Goal: Task Accomplishment & Management: Manage account settings

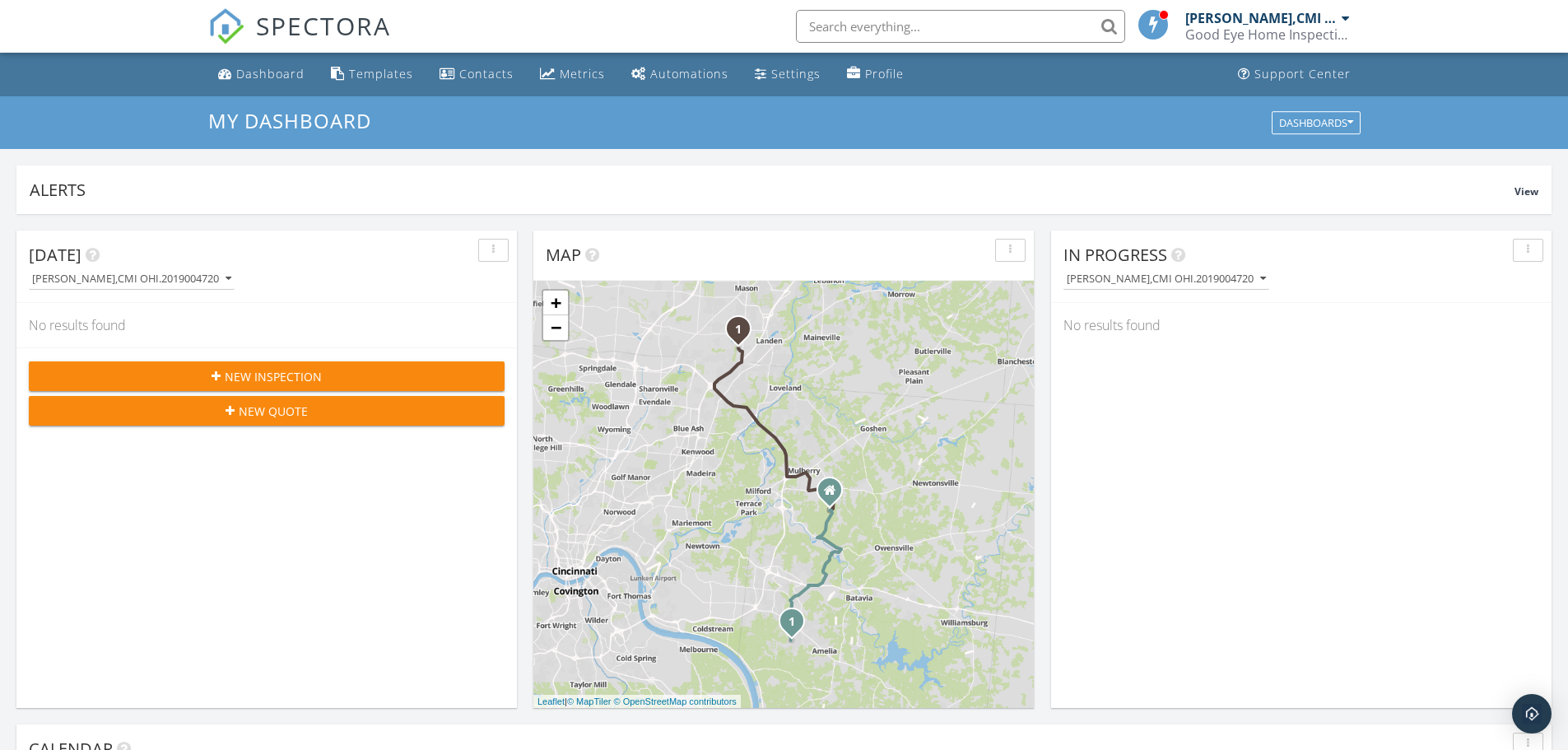
scroll to position [1523, 1594]
click at [834, 33] on input "text" at bounding box center [960, 27] width 329 height 33
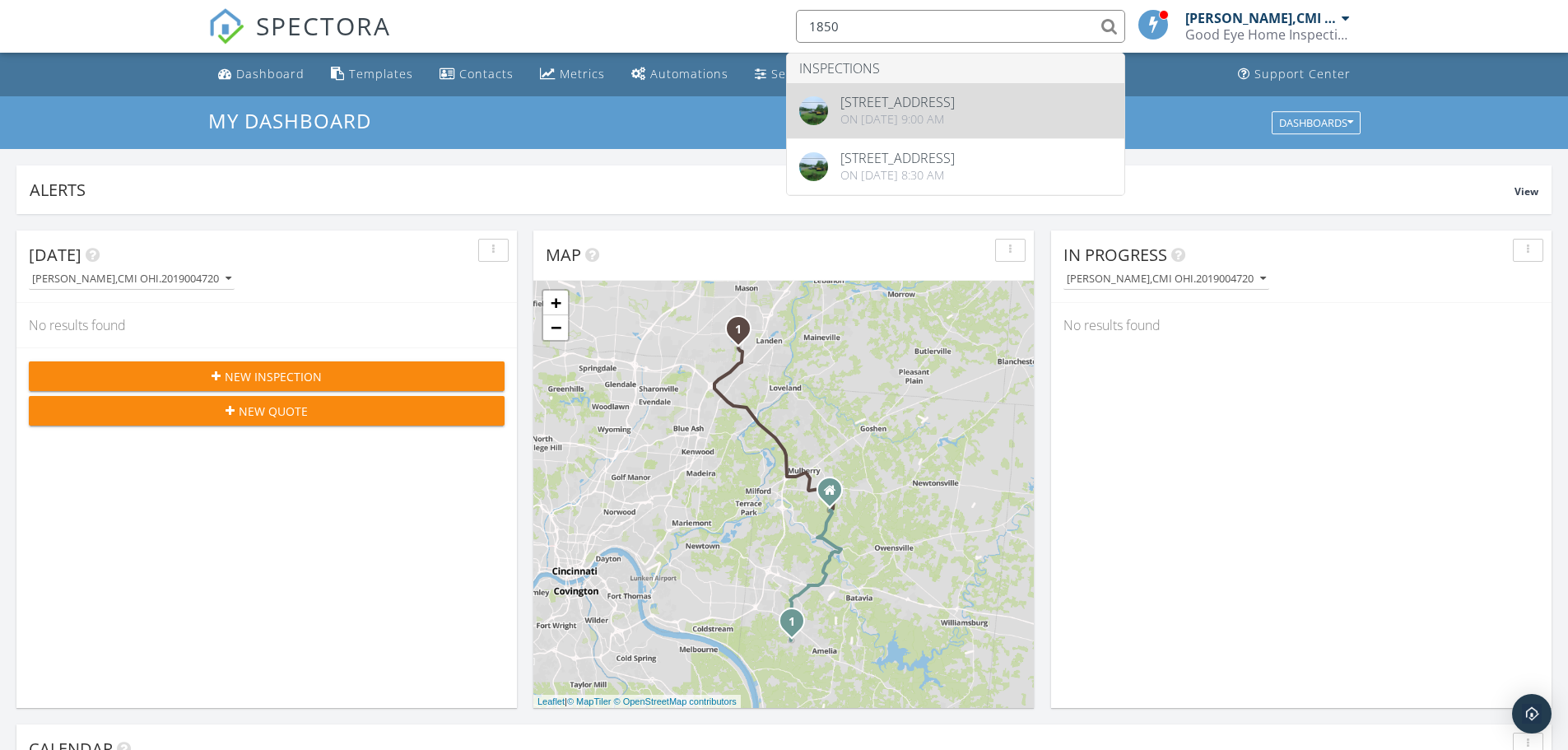
type input "1850"
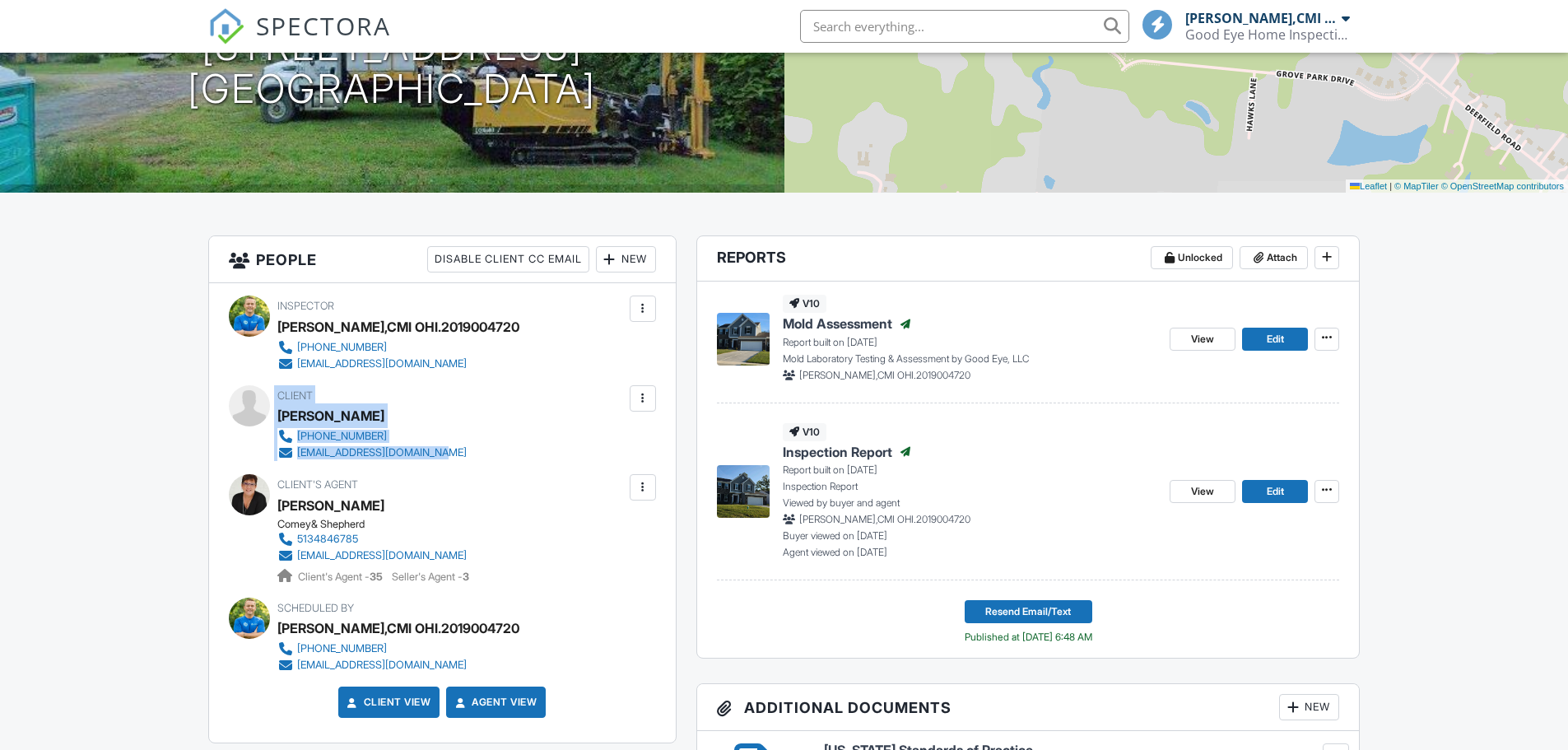
click at [272, 446] on div "Client Husam Alkinani 513-888-2433 husamalkinani92@gmail.com" at bounding box center [443, 422] width 428 height 76
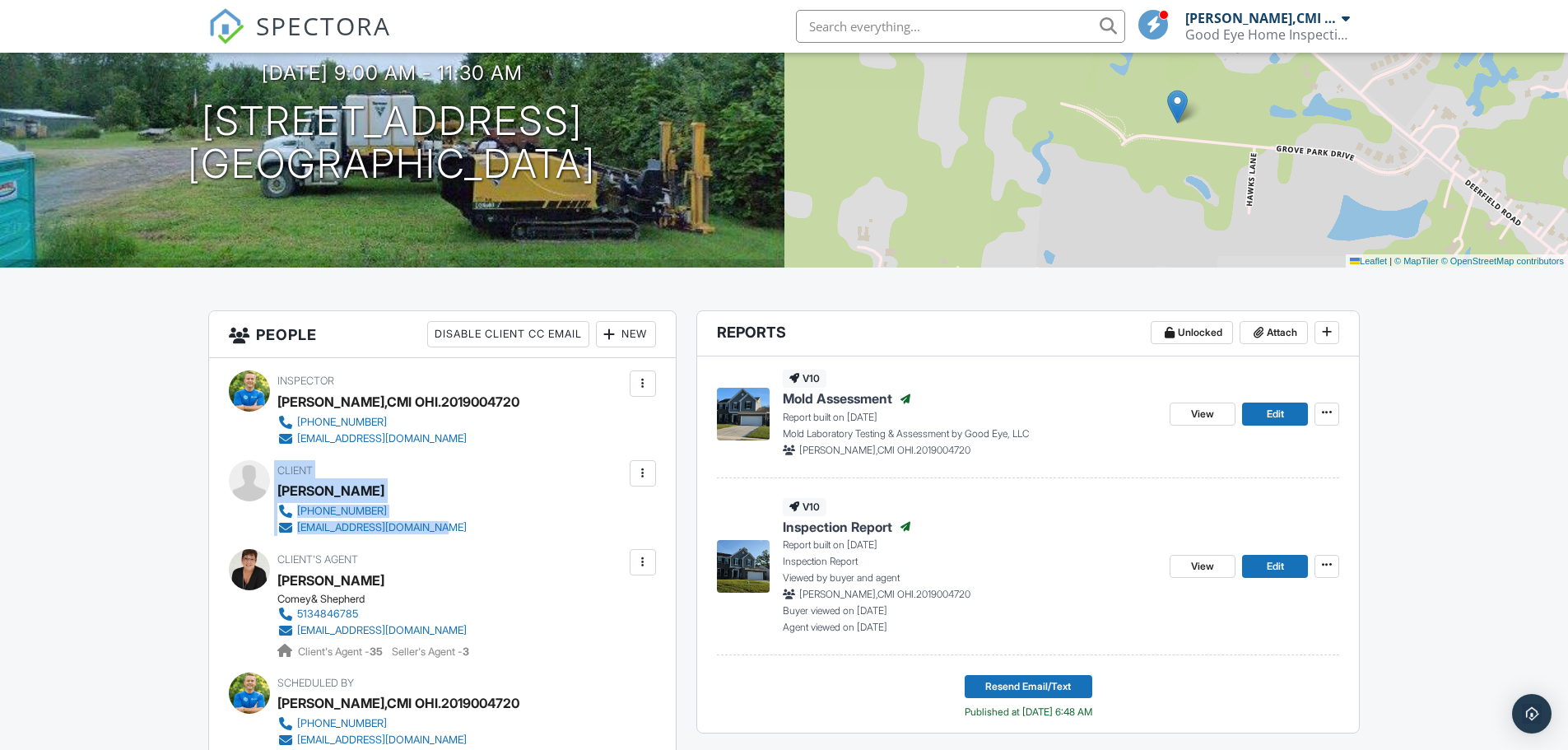
scroll to position [165, 0]
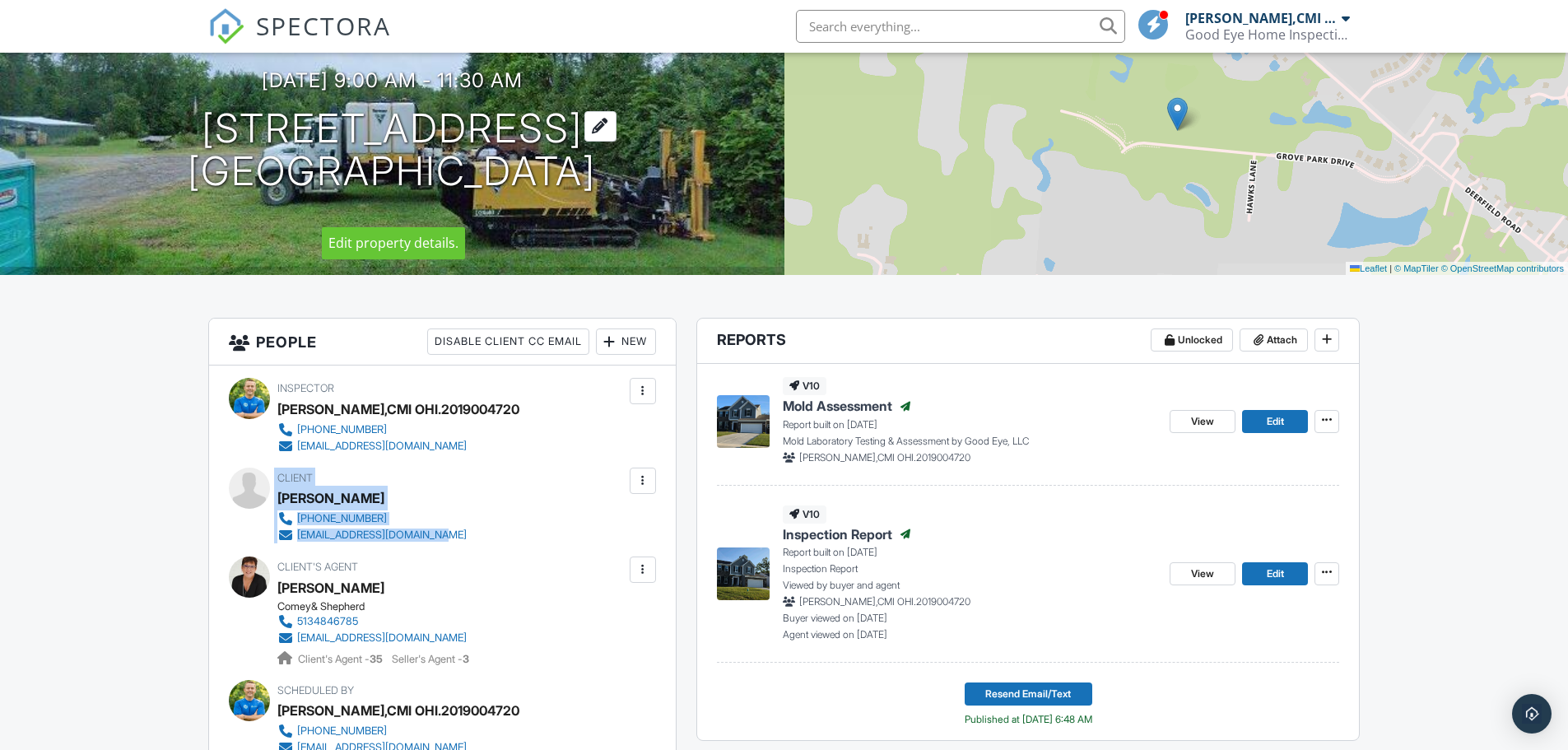
drag, startPoint x: 618, startPoint y: 180, endPoint x: 45, endPoint y: 107, distance: 577.6
click at [188, 107] on h1 "1850 Grove Park Drive, Milford, OH, USA Milford, OH 45150" at bounding box center [392, 150] width 408 height 88
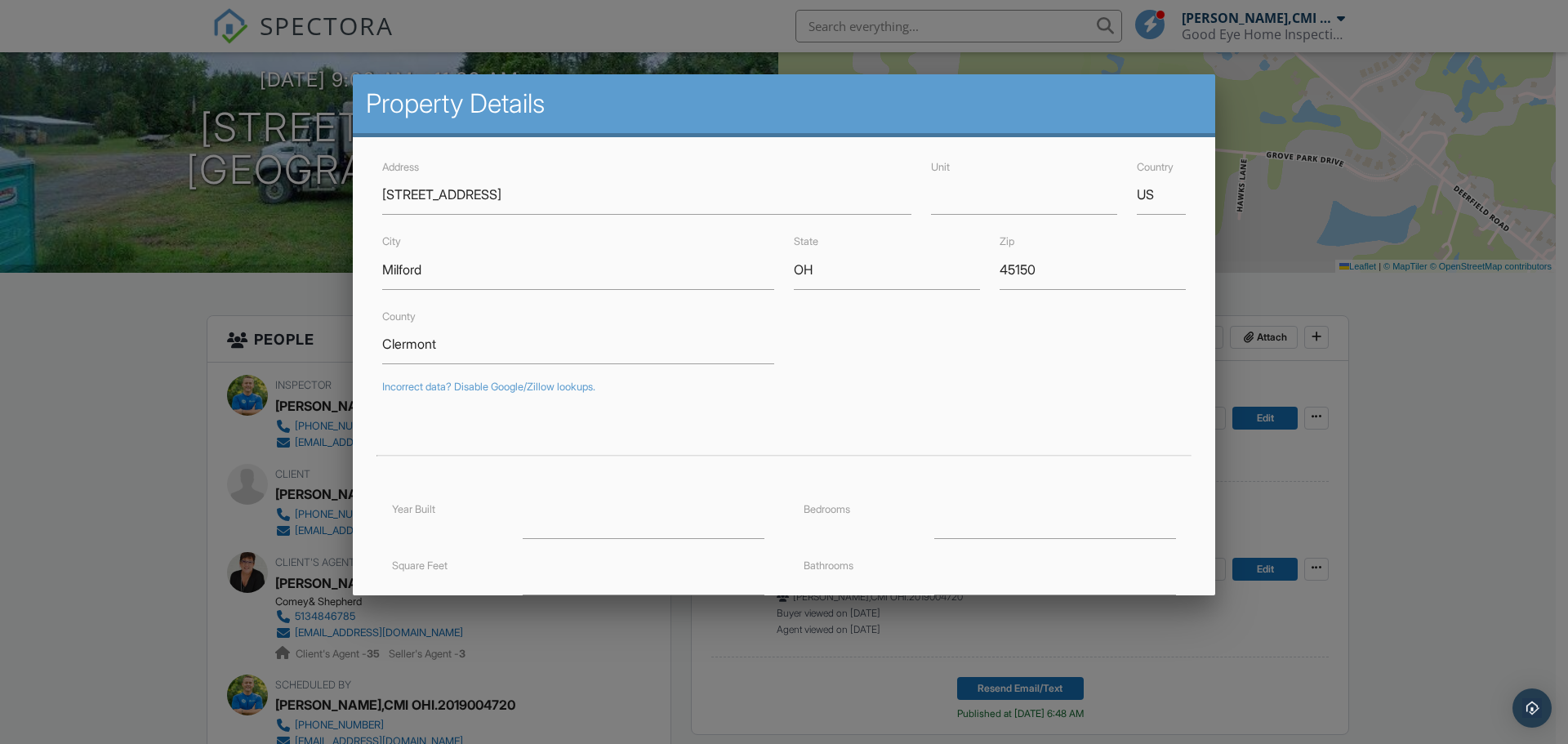
click at [199, 293] on div at bounding box center [784, 383] width 1568 height 930
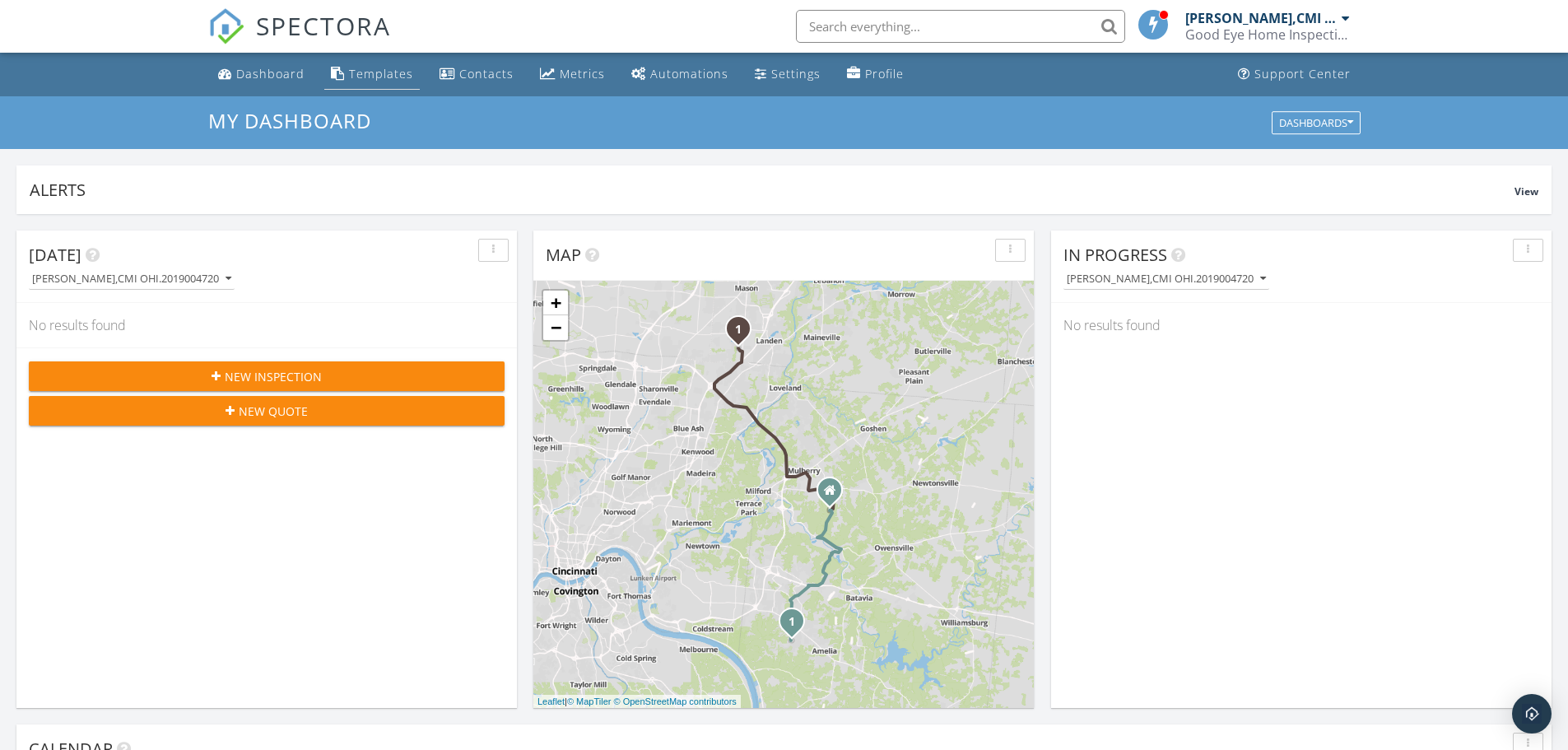
click at [381, 72] on div "Templates" at bounding box center [381, 73] width 64 height 16
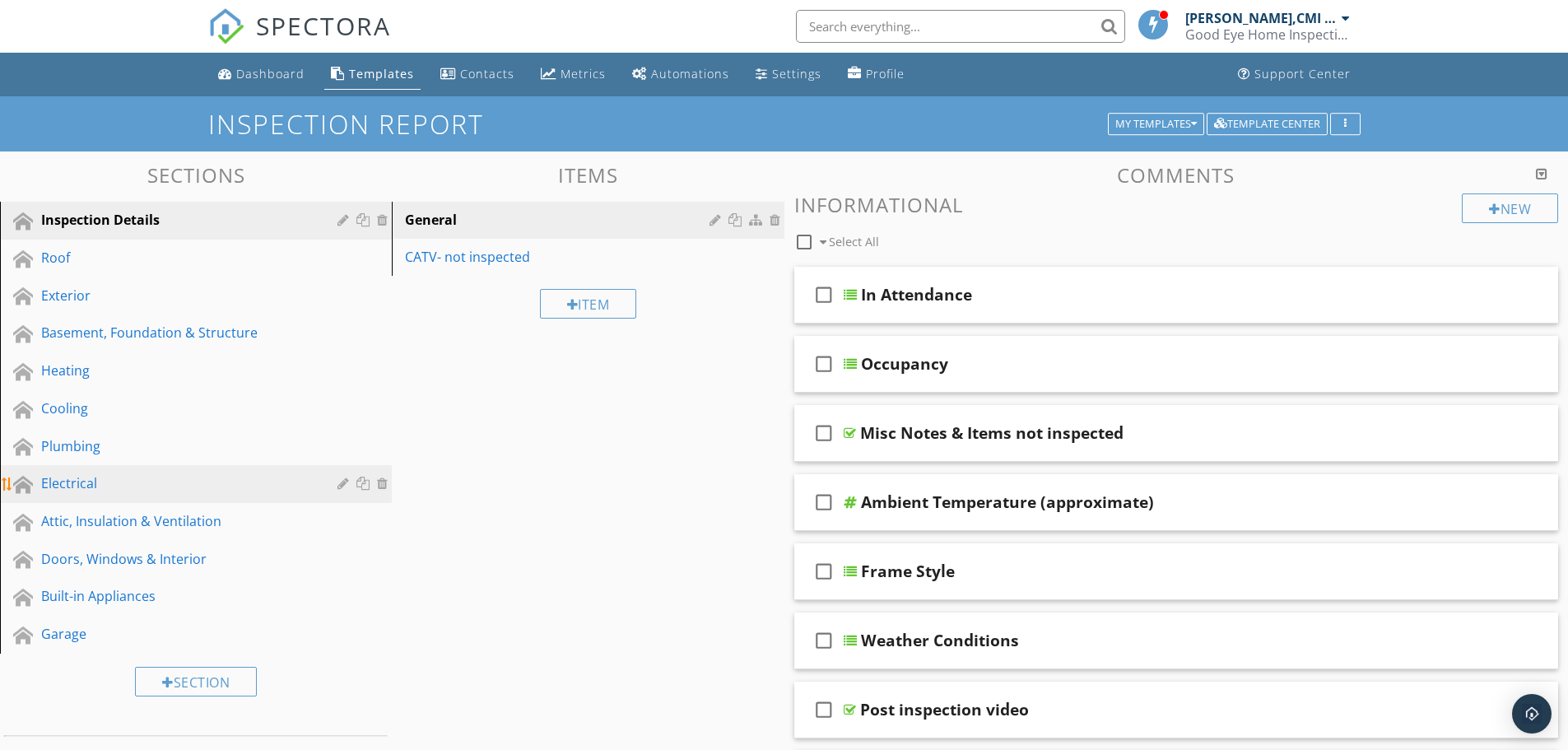
click at [100, 478] on div "Electrical" at bounding box center [177, 483] width 273 height 20
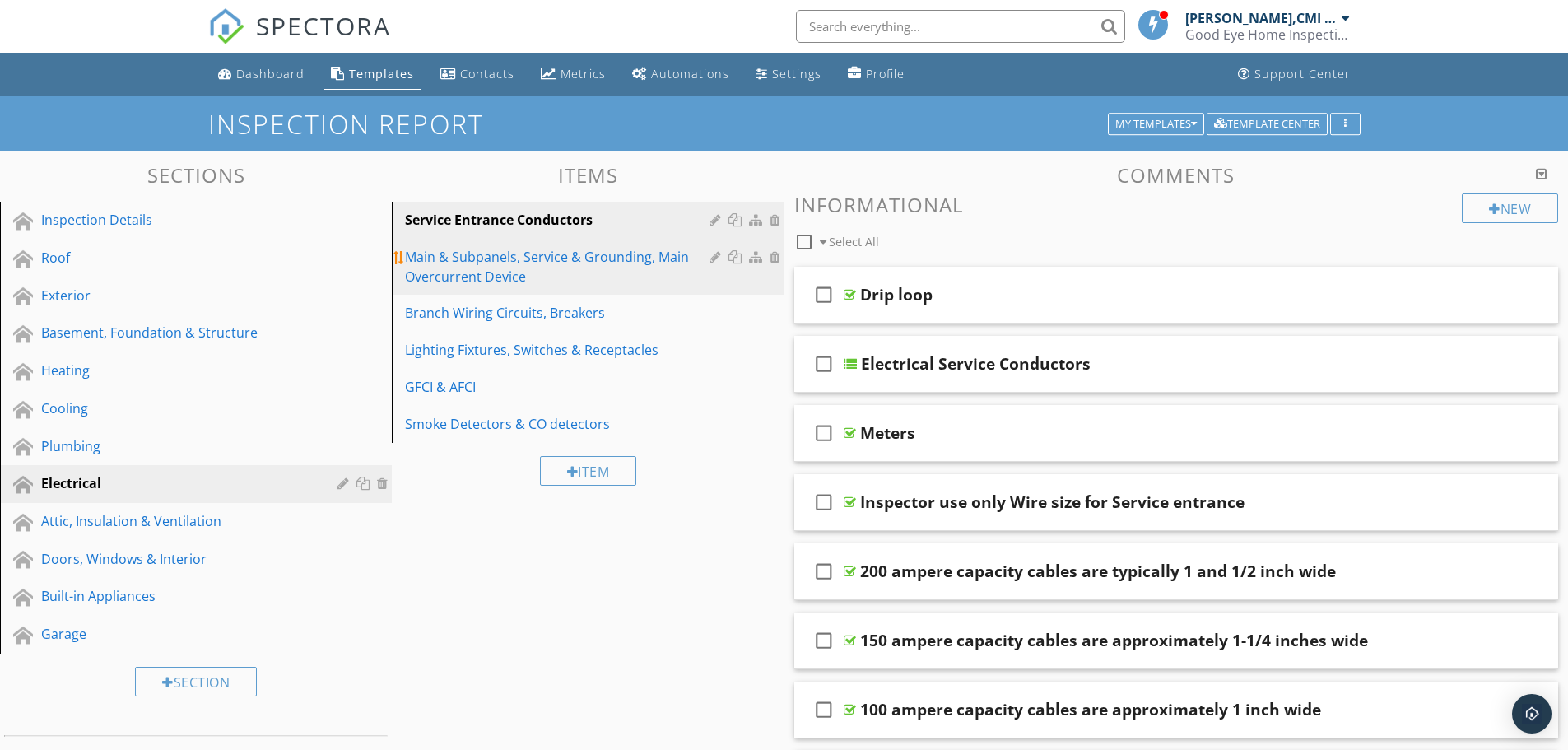
click at [525, 289] on link "Main & Subpanels, Service & Grounding, Main Overcurrent Device" at bounding box center [590, 266] width 387 height 56
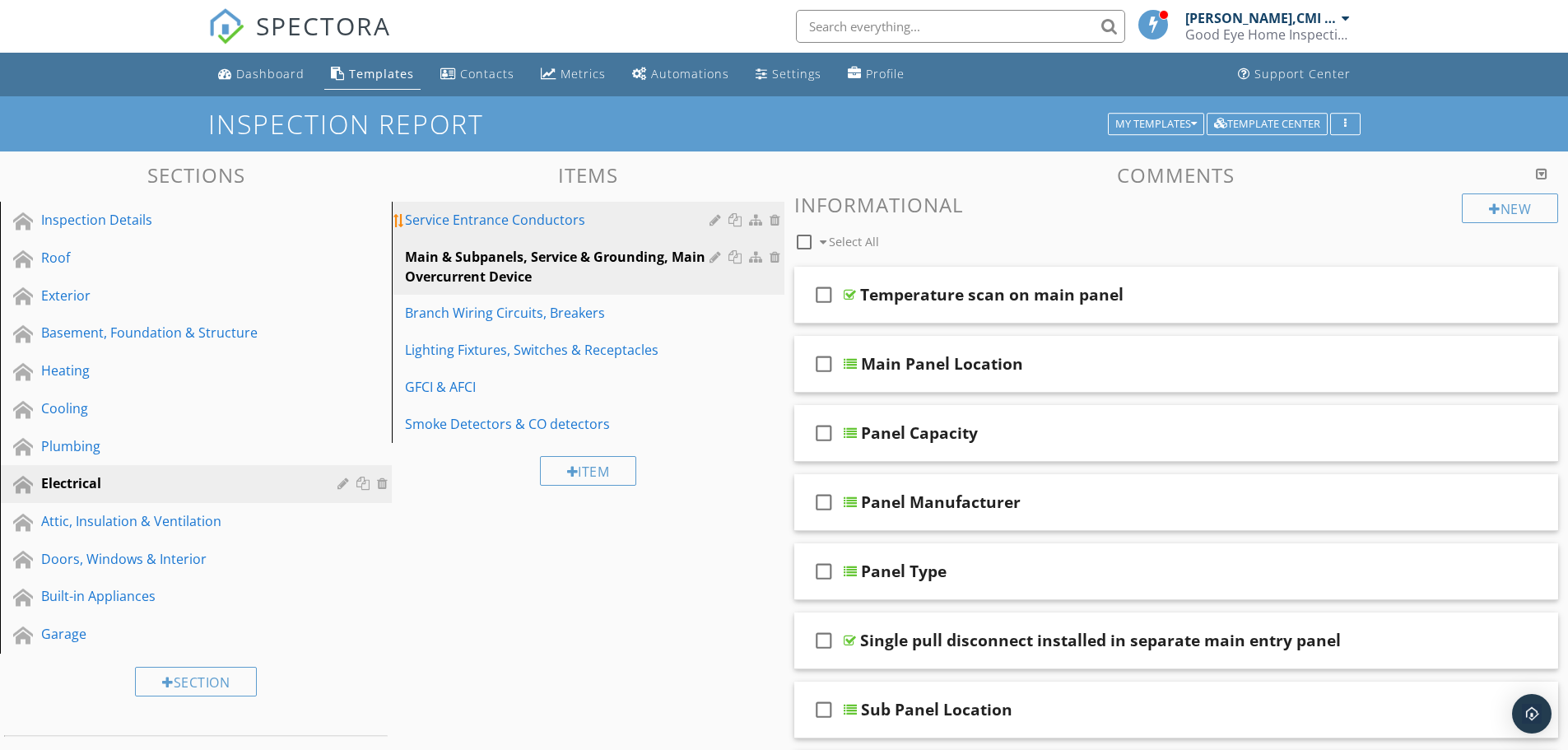
click at [516, 218] on div "Service Entrance Conductors" at bounding box center [559, 220] width 308 height 20
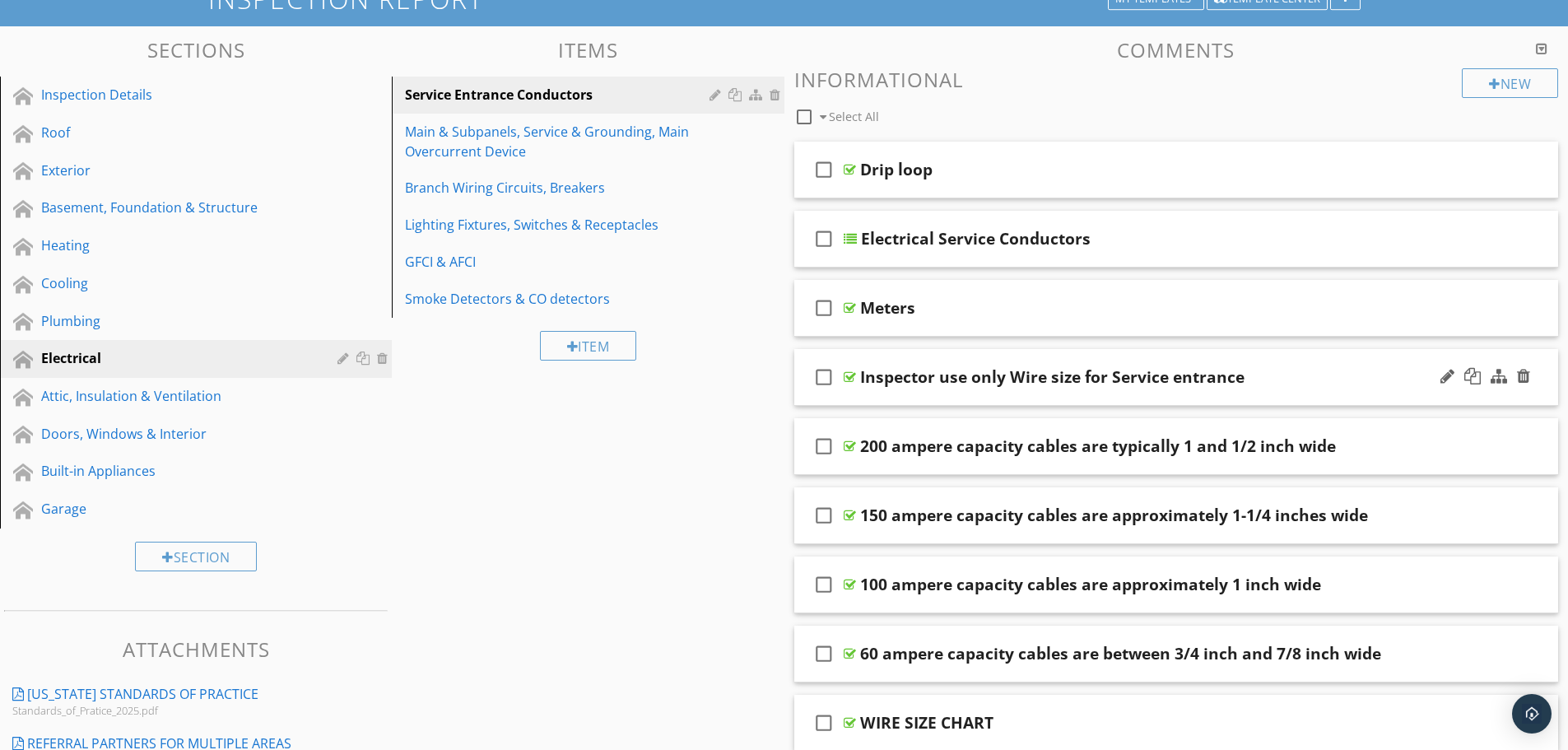
scroll to position [165, 0]
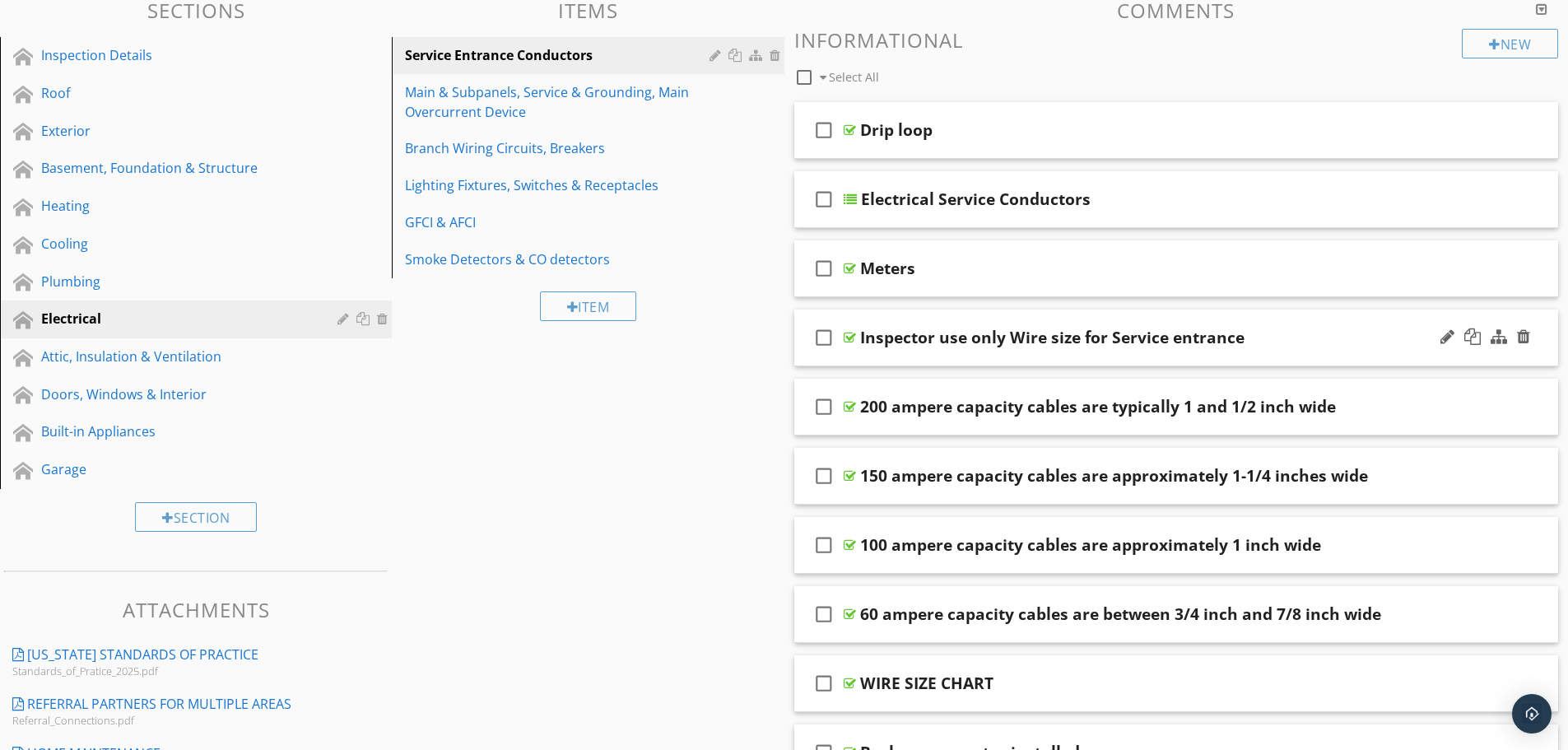
click at [859, 350] on div "check_box_outline_blank Inspector use only Wire size for Service entrance" at bounding box center [1177, 338] width 765 height 57
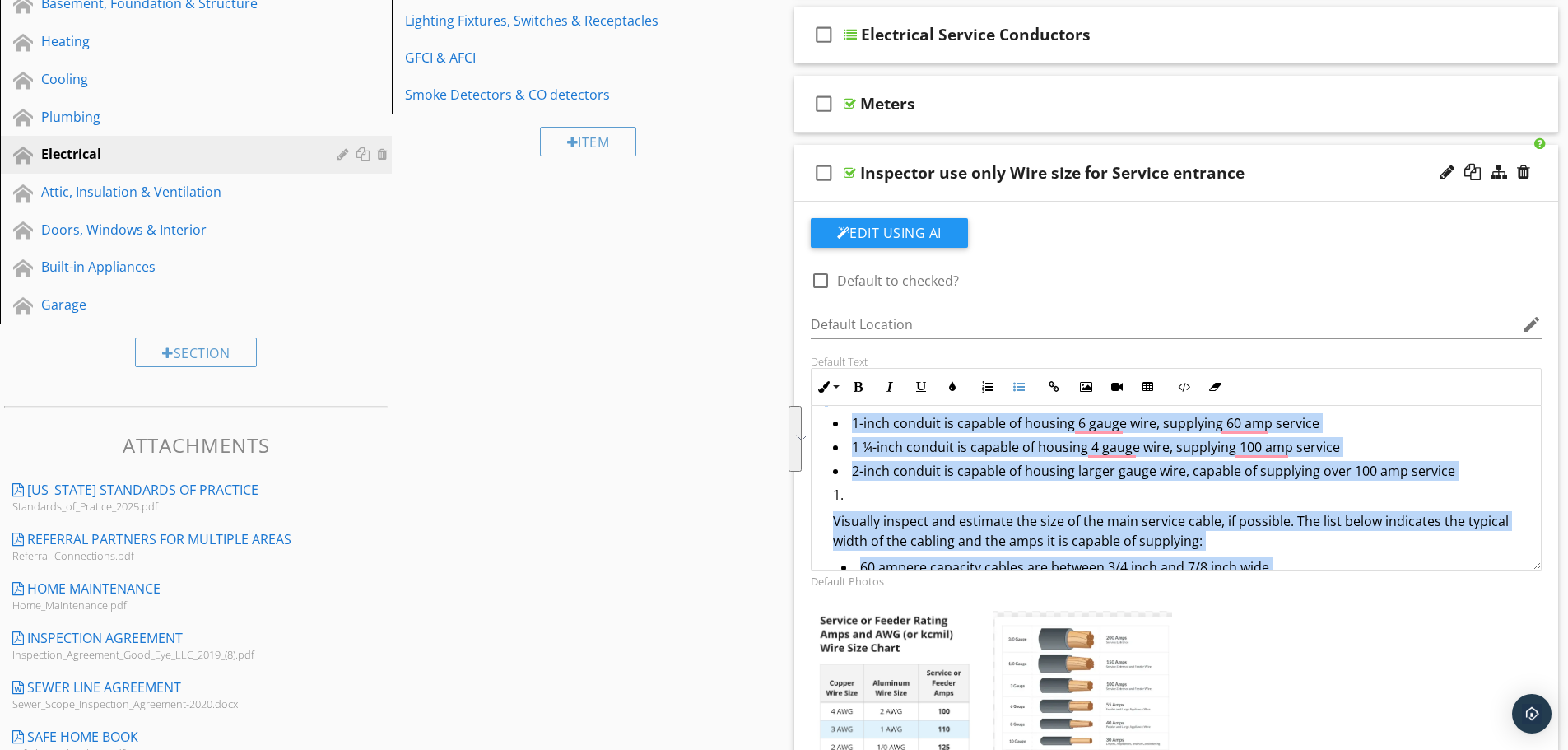
scroll to position [0, 0]
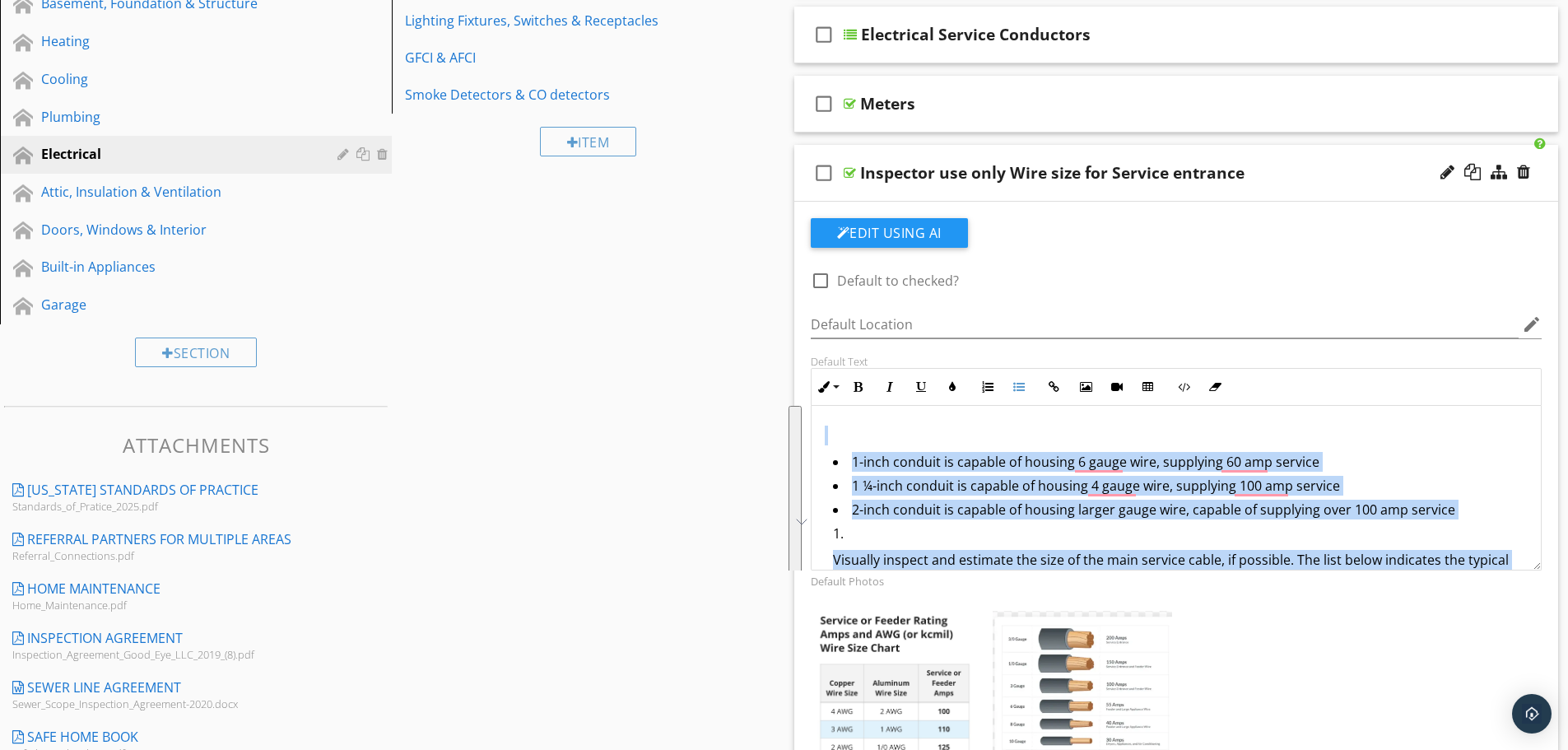
drag, startPoint x: 1260, startPoint y: 547, endPoint x: 812, endPoint y: 404, distance: 470.3
click at [812, 404] on div "Inline Style XLarge Large Normal Small Light Small/Light Bold Italic Underline …" at bounding box center [1177, 468] width 732 height 202
copy div "1-inch conduit is capable of housing 6 gauge wire, supplying 60 amp service 1 ¼…"
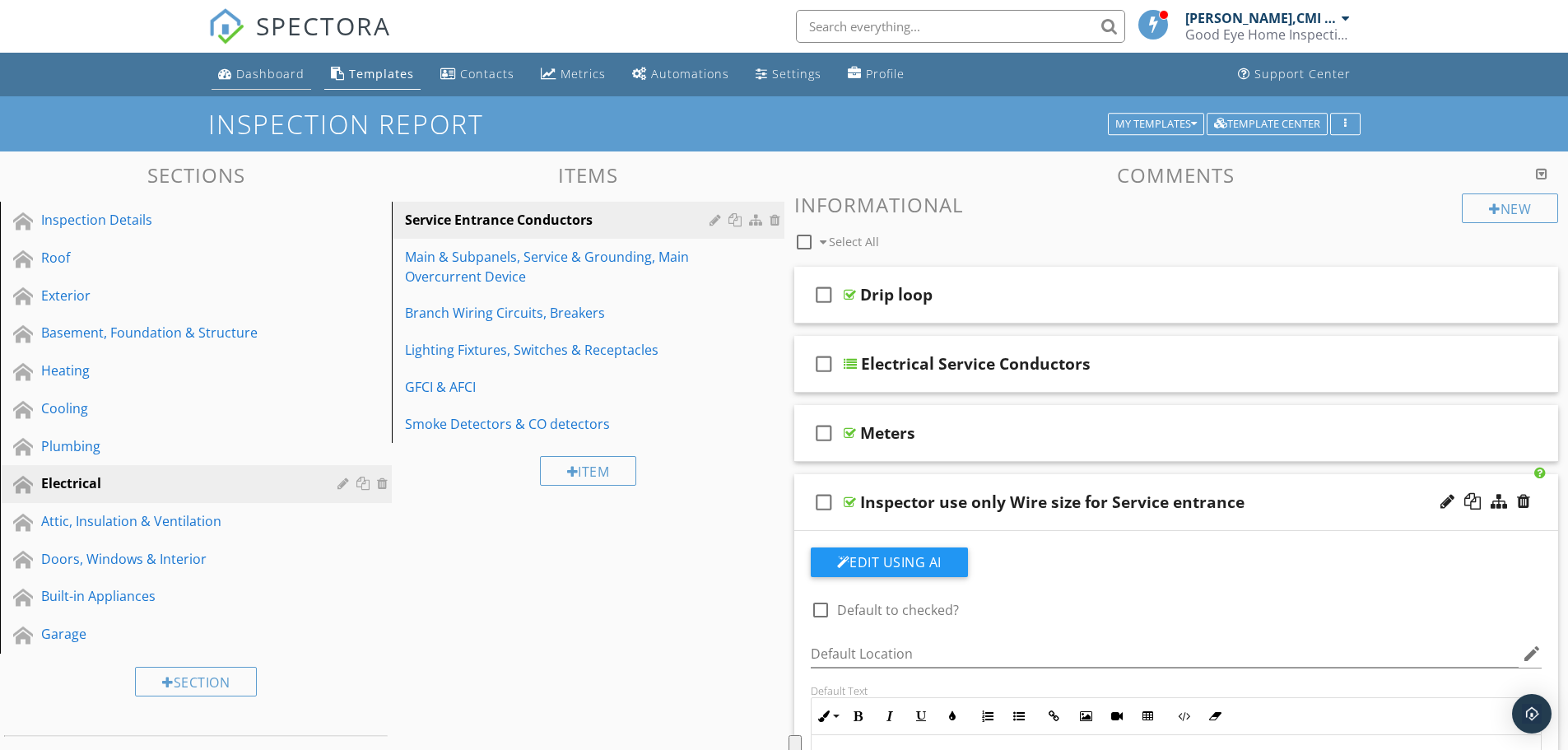
click at [242, 72] on div "Dashboard" at bounding box center [270, 73] width 68 height 16
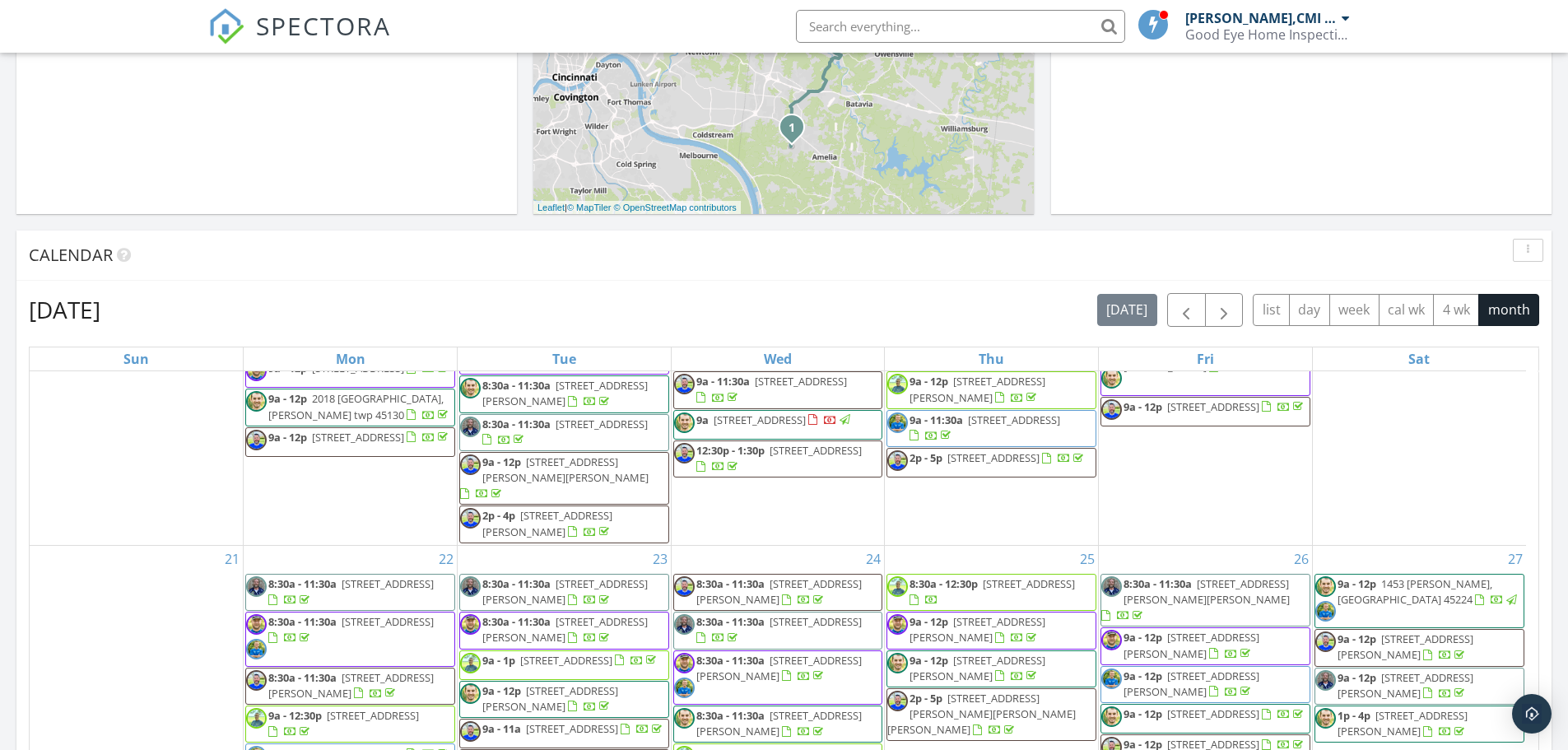
scroll to position [988, 0]
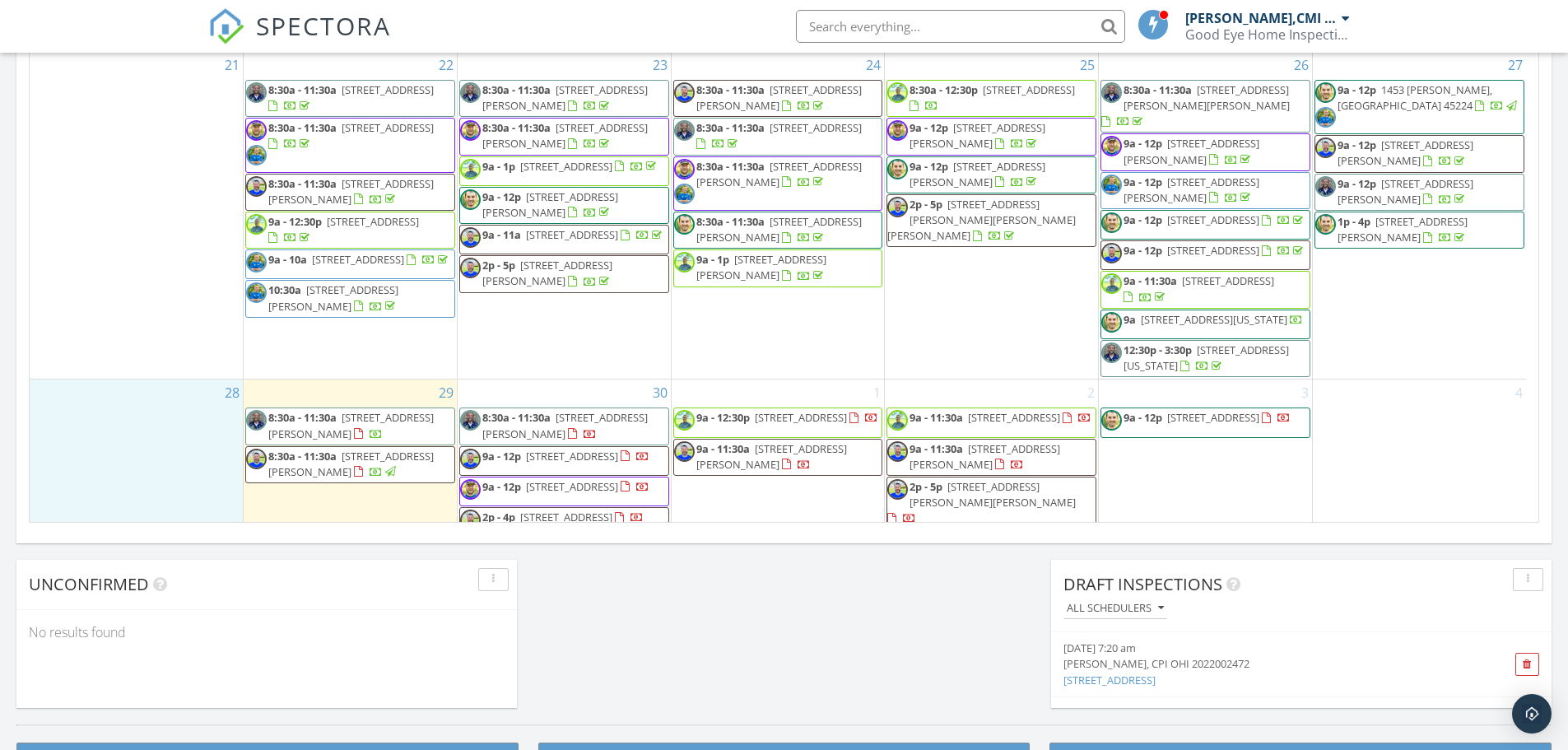
click at [44, 379] on div "28" at bounding box center [137, 458] width 213 height 159
click at [327, 410] on span "8:30a - 11:30a" at bounding box center [303, 418] width 68 height 15
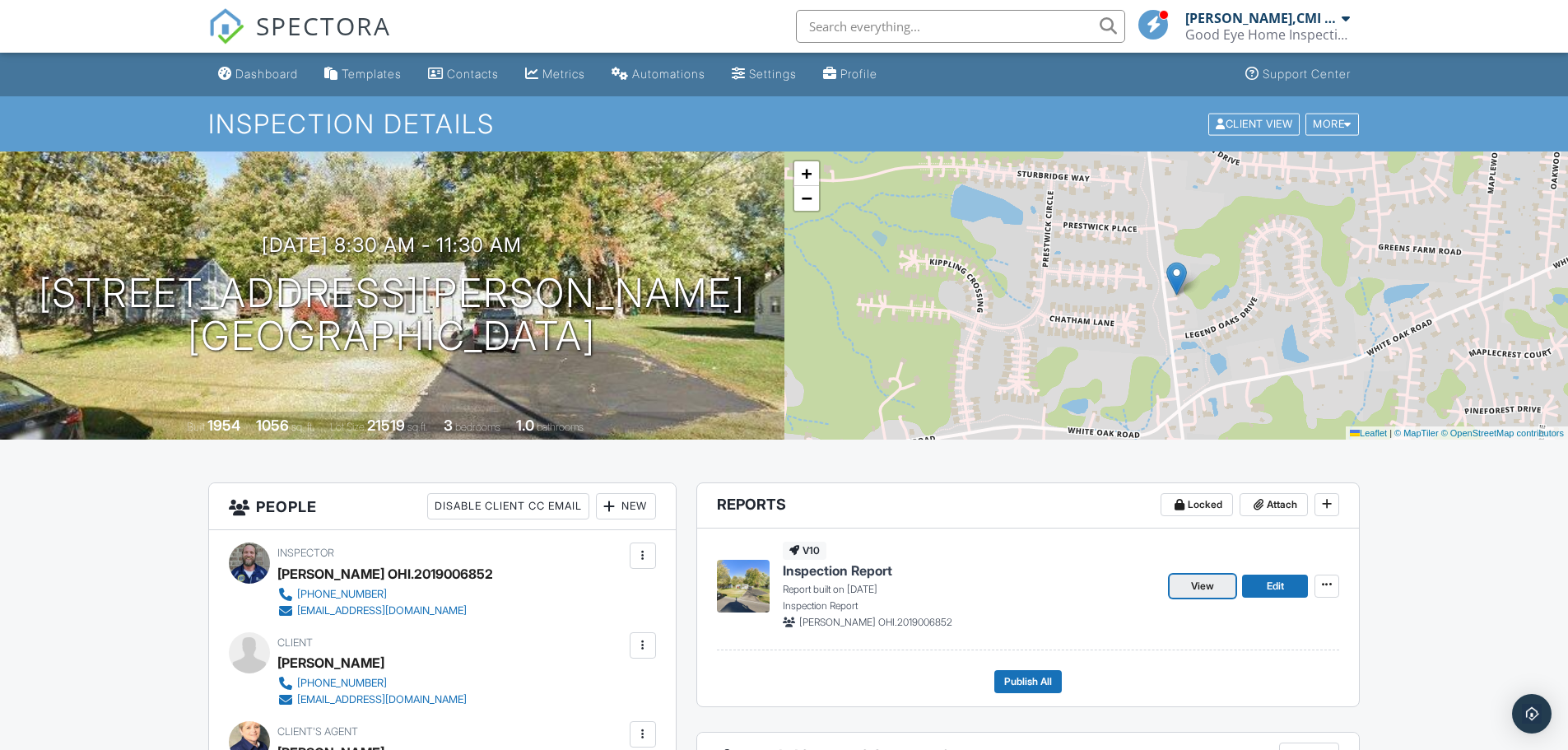
click at [1191, 588] on span "View" at bounding box center [1203, 586] width 23 height 17
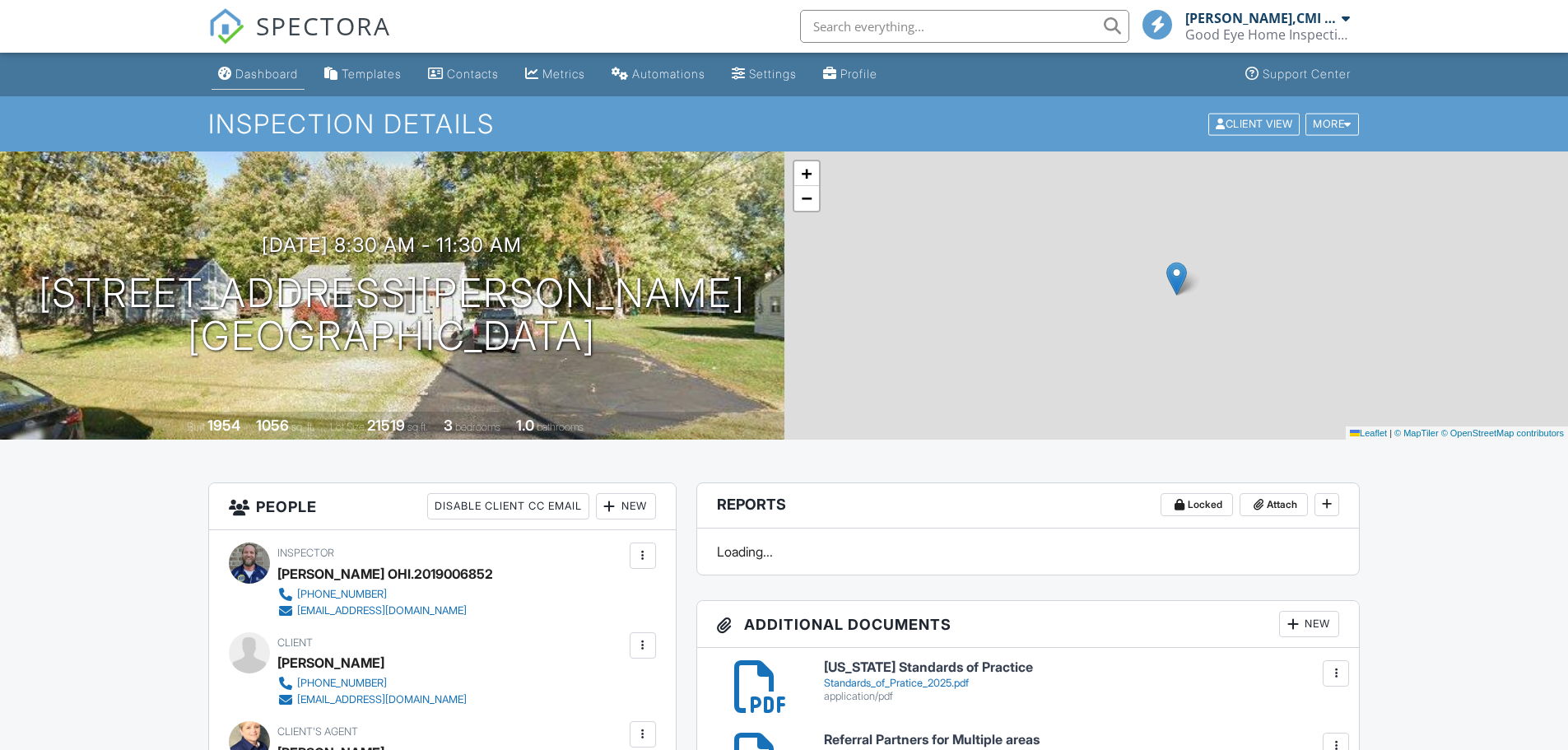
drag, startPoint x: 0, startPoint y: 0, endPoint x: 274, endPoint y: 67, distance: 282.1
click at [274, 67] on div "Dashboard" at bounding box center [266, 73] width 63 height 14
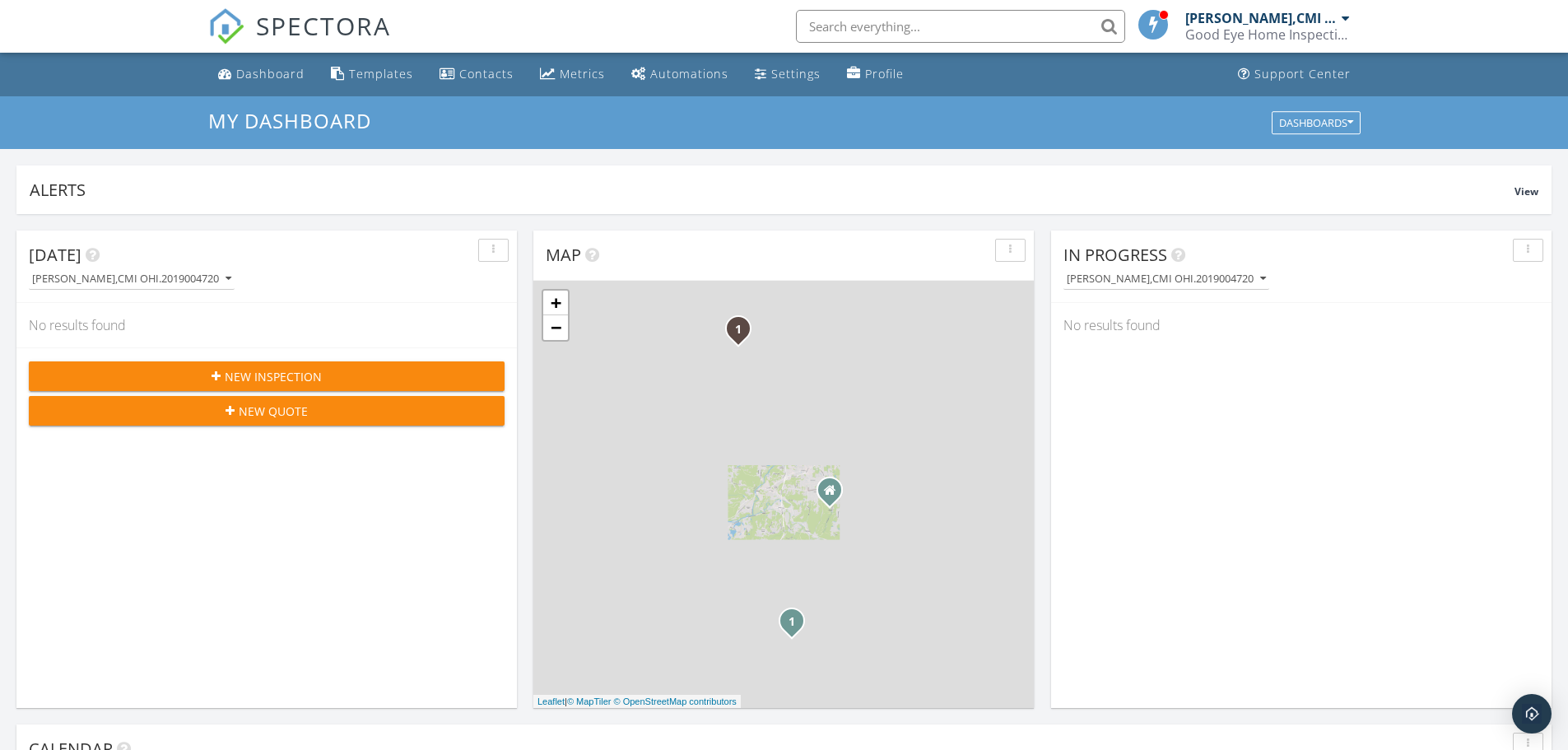
scroll to position [1523, 1594]
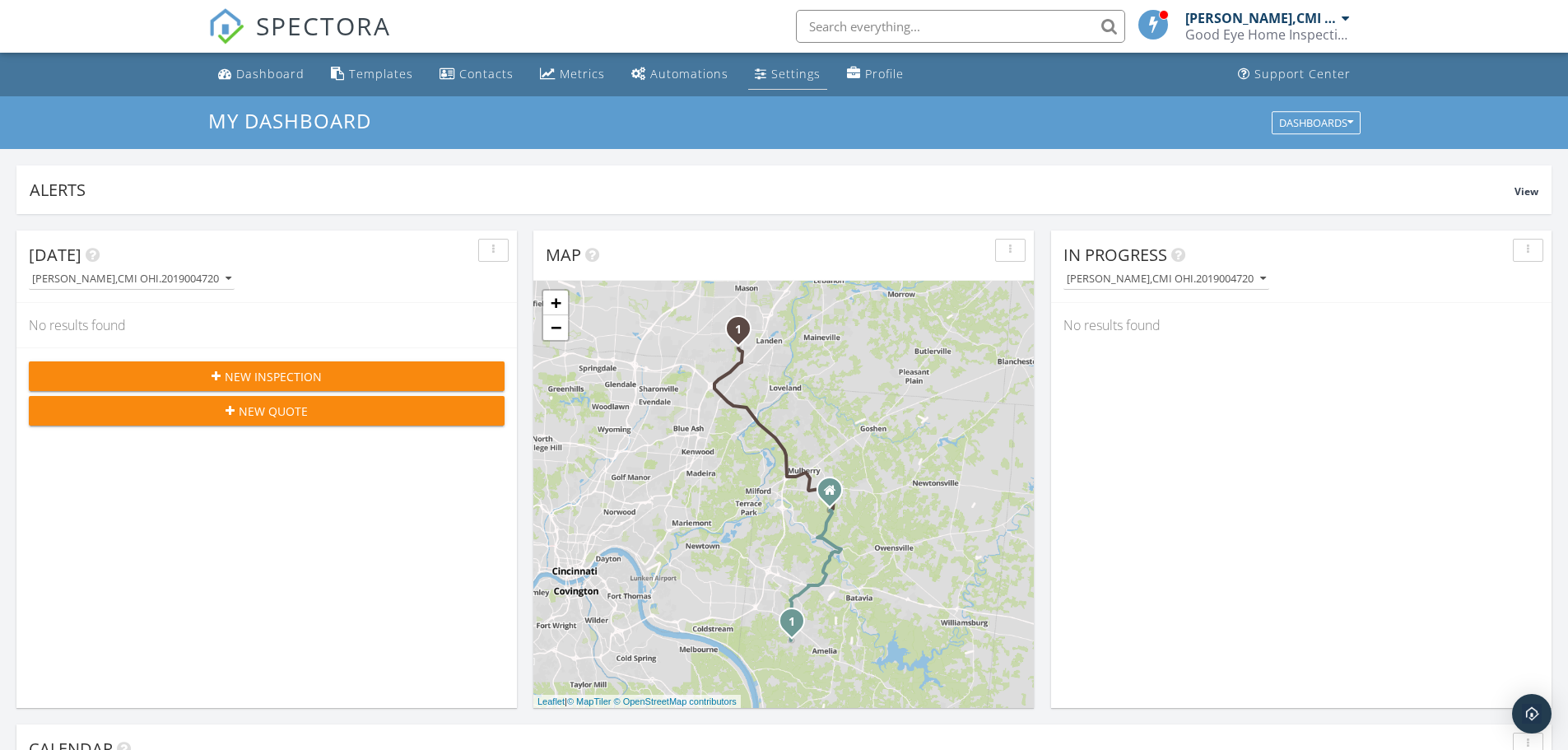
click at [778, 83] on link "Settings" at bounding box center [788, 74] width 79 height 31
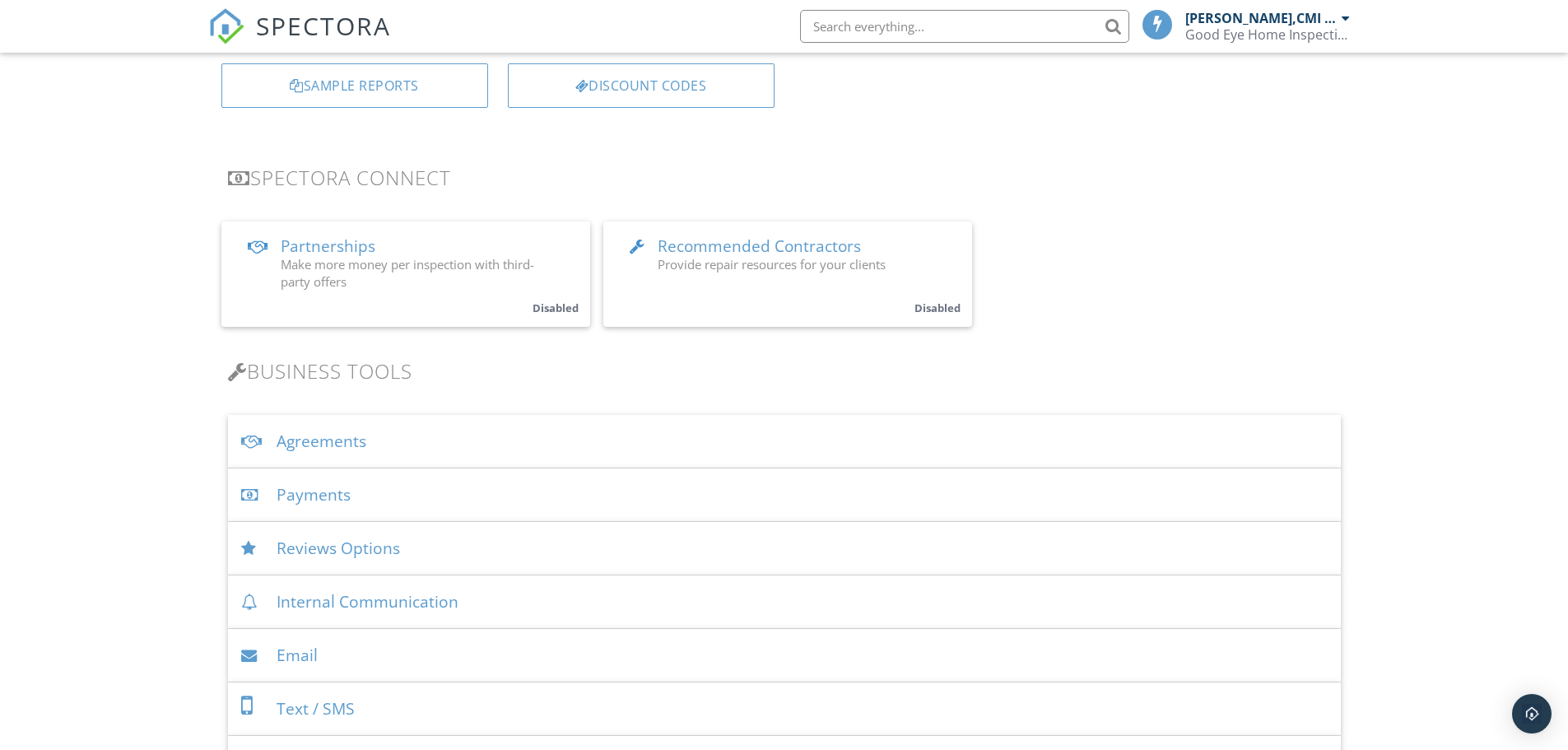
click at [404, 493] on div "Payments" at bounding box center [784, 495] width 1113 height 53
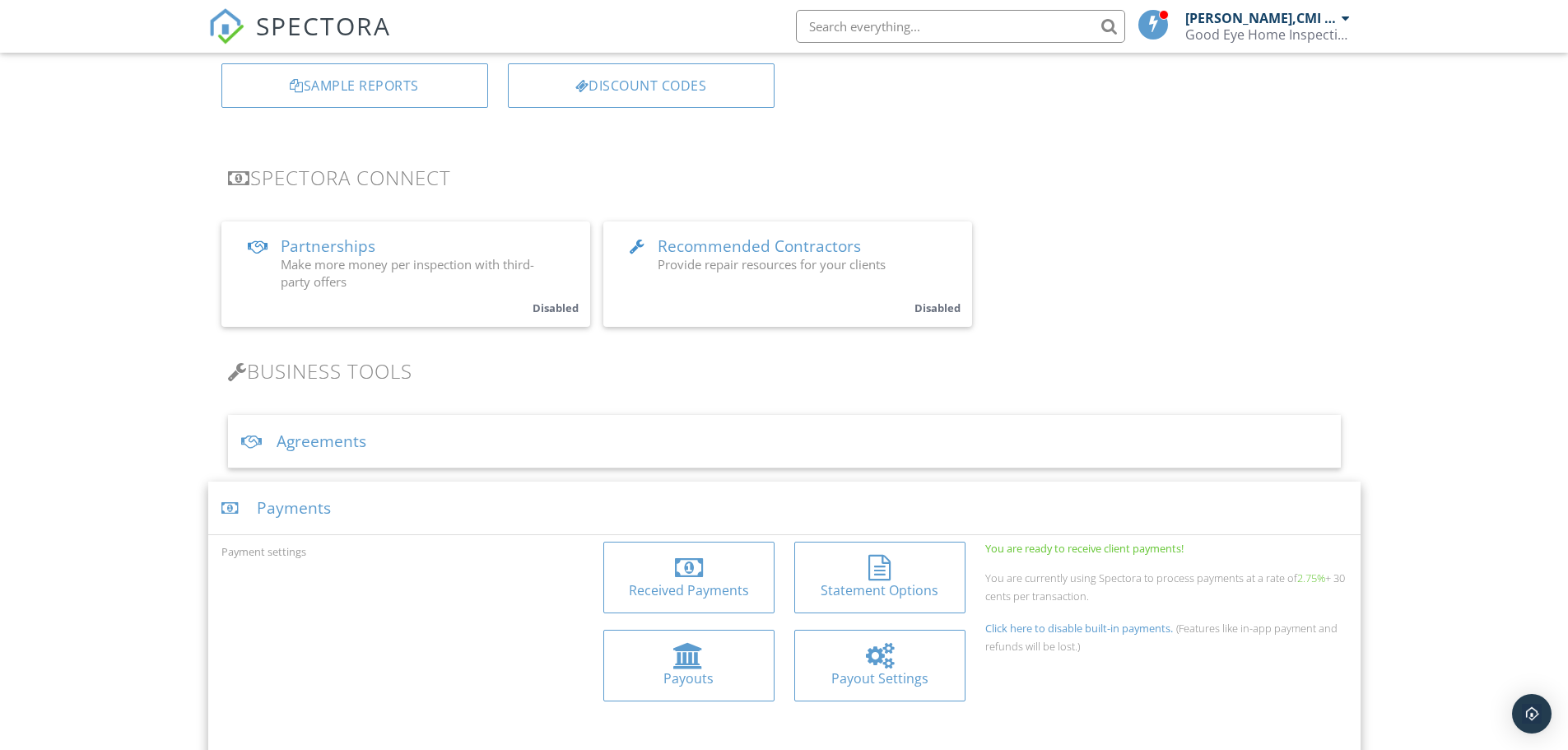
click at [700, 563] on div at bounding box center [689, 568] width 28 height 27
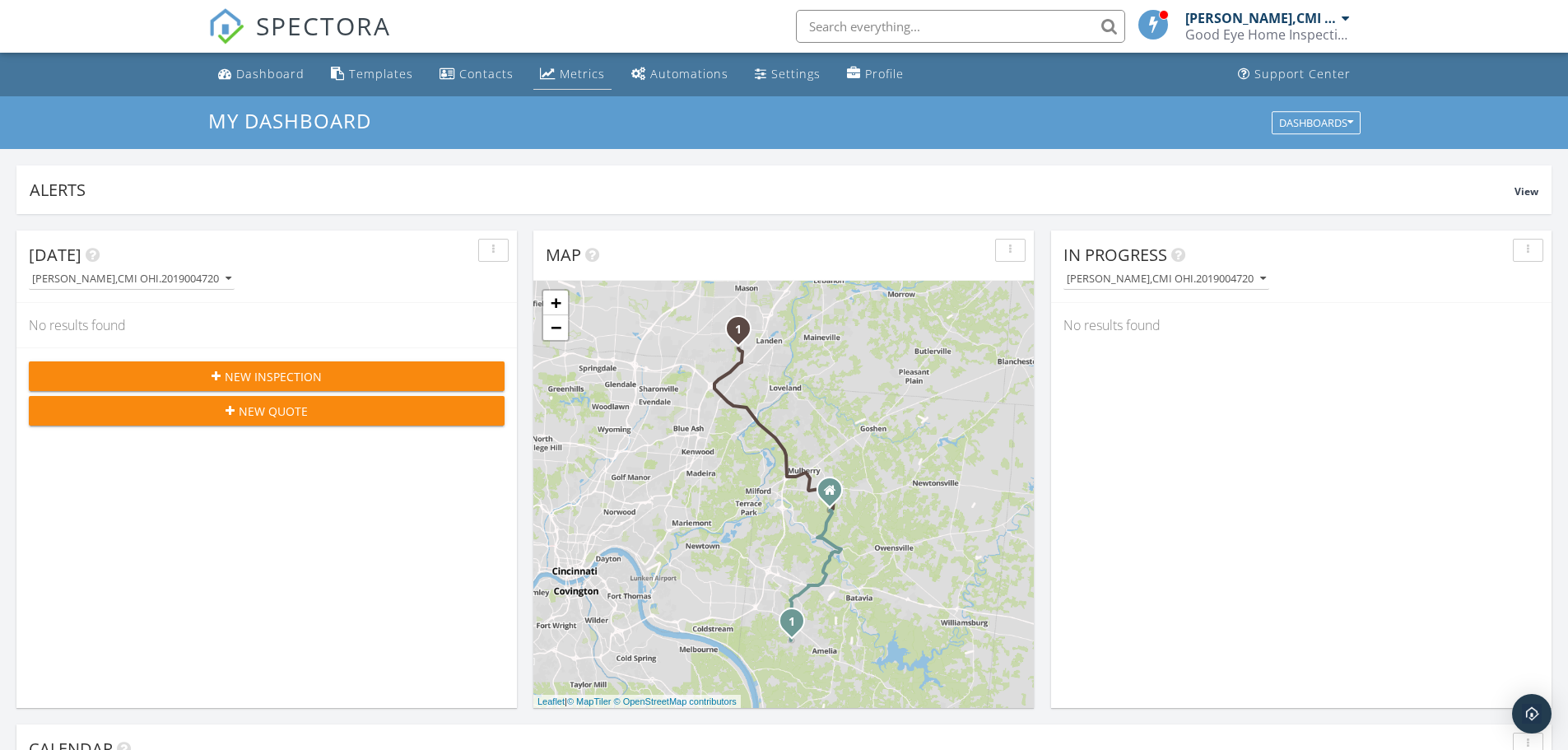
click at [569, 82] on link "Metrics" at bounding box center [573, 74] width 78 height 31
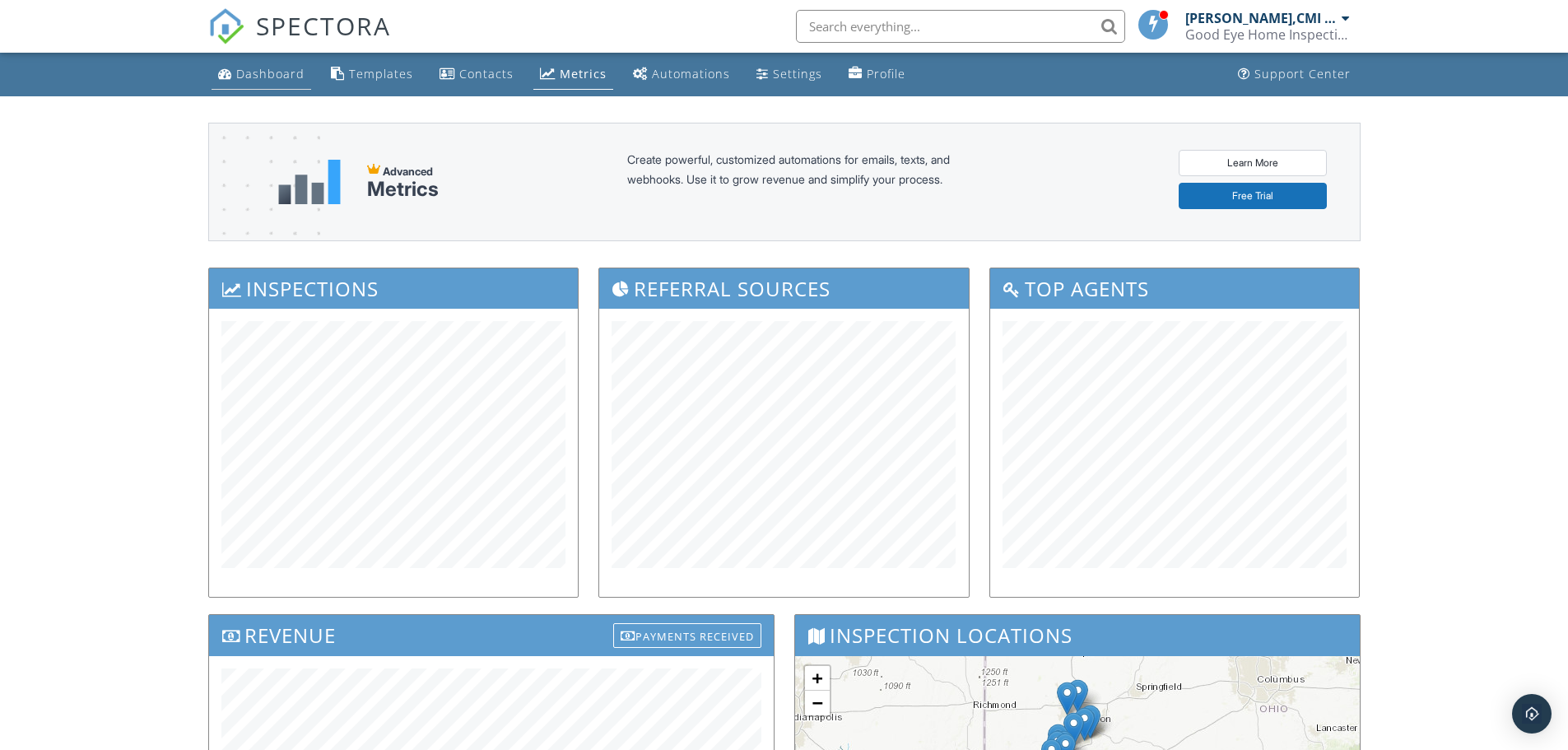
click at [278, 69] on div "Dashboard" at bounding box center [270, 73] width 68 height 16
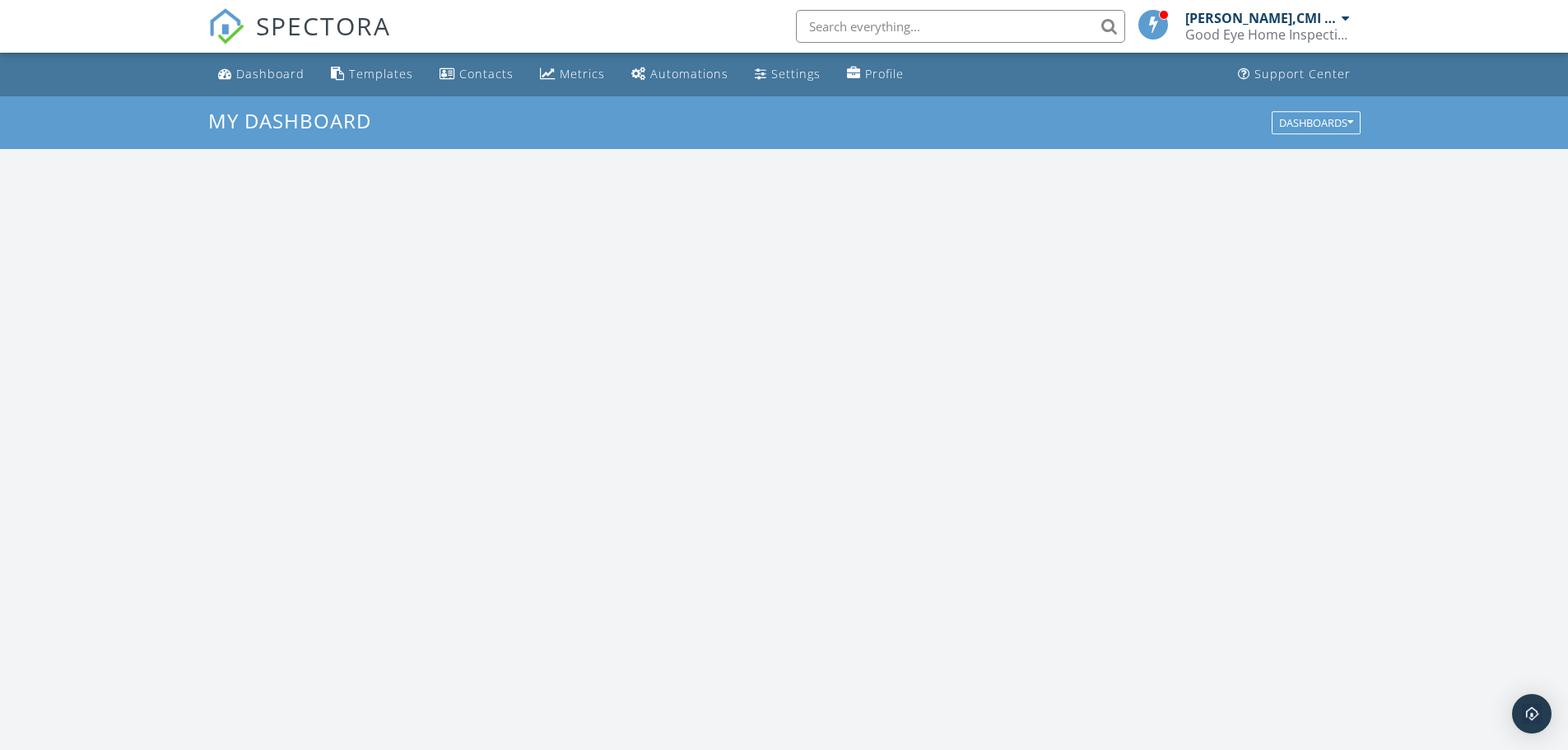
scroll to position [1523, 1594]
